Goal: Navigation & Orientation: Find specific page/section

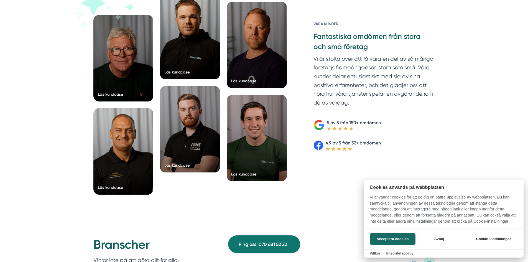
scroll to position [856, 0]
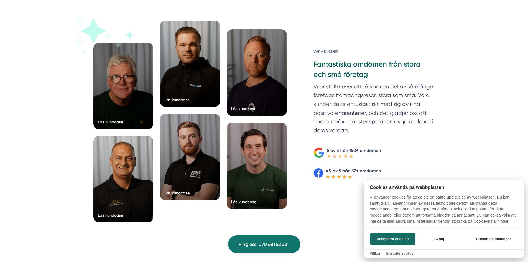
click at [182, 98] on div at bounding box center [264, 131] width 528 height 262
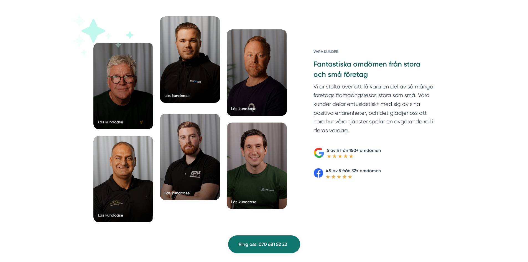
click at [182, 98] on div "Läs kundcase" at bounding box center [176, 96] width 25 height 6
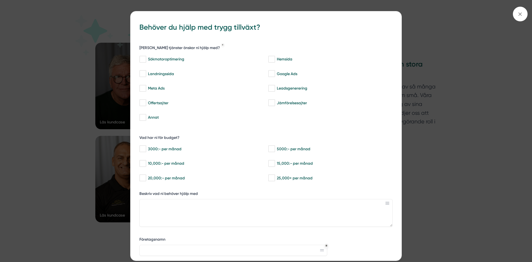
click at [42, 68] on div "bbc9b822-b2c6-488a-ab3e-9a2d59e49c7c Behöver du hjälp med trygg tillväxt? Vilka…" at bounding box center [266, 131] width 532 height 262
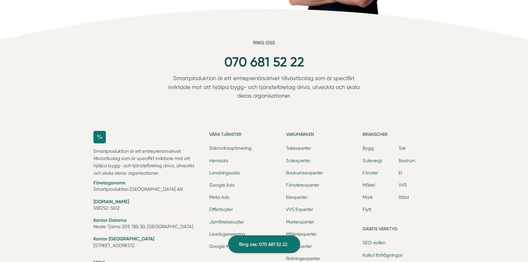
scroll to position [1854, 0]
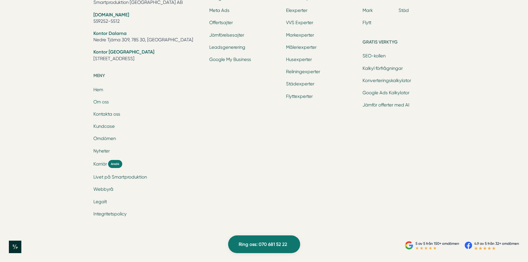
click at [102, 102] on link "Om oss" at bounding box center [101, 101] width 16 height 5
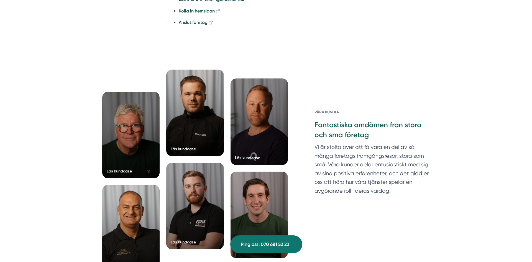
scroll to position [1165, 0]
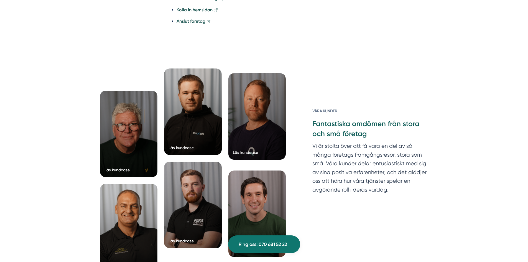
click at [256, 130] on div at bounding box center [258, 116] width 58 height 87
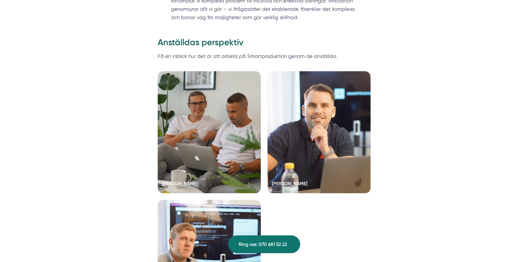
scroll to position [1082, 0]
